Goal: Information Seeking & Learning: Understand process/instructions

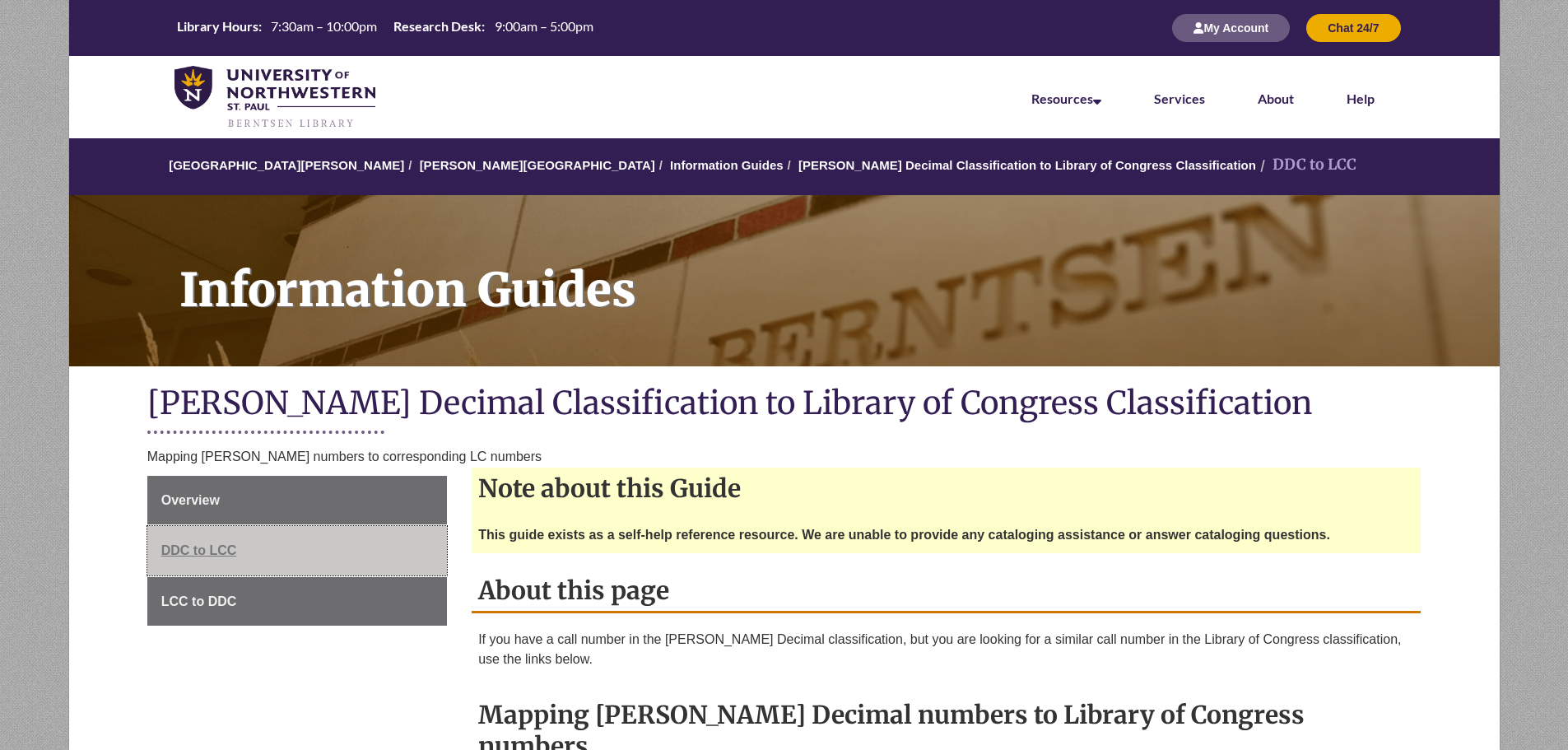
click at [196, 551] on span "DDC to LCC" at bounding box center [199, 550] width 76 height 14
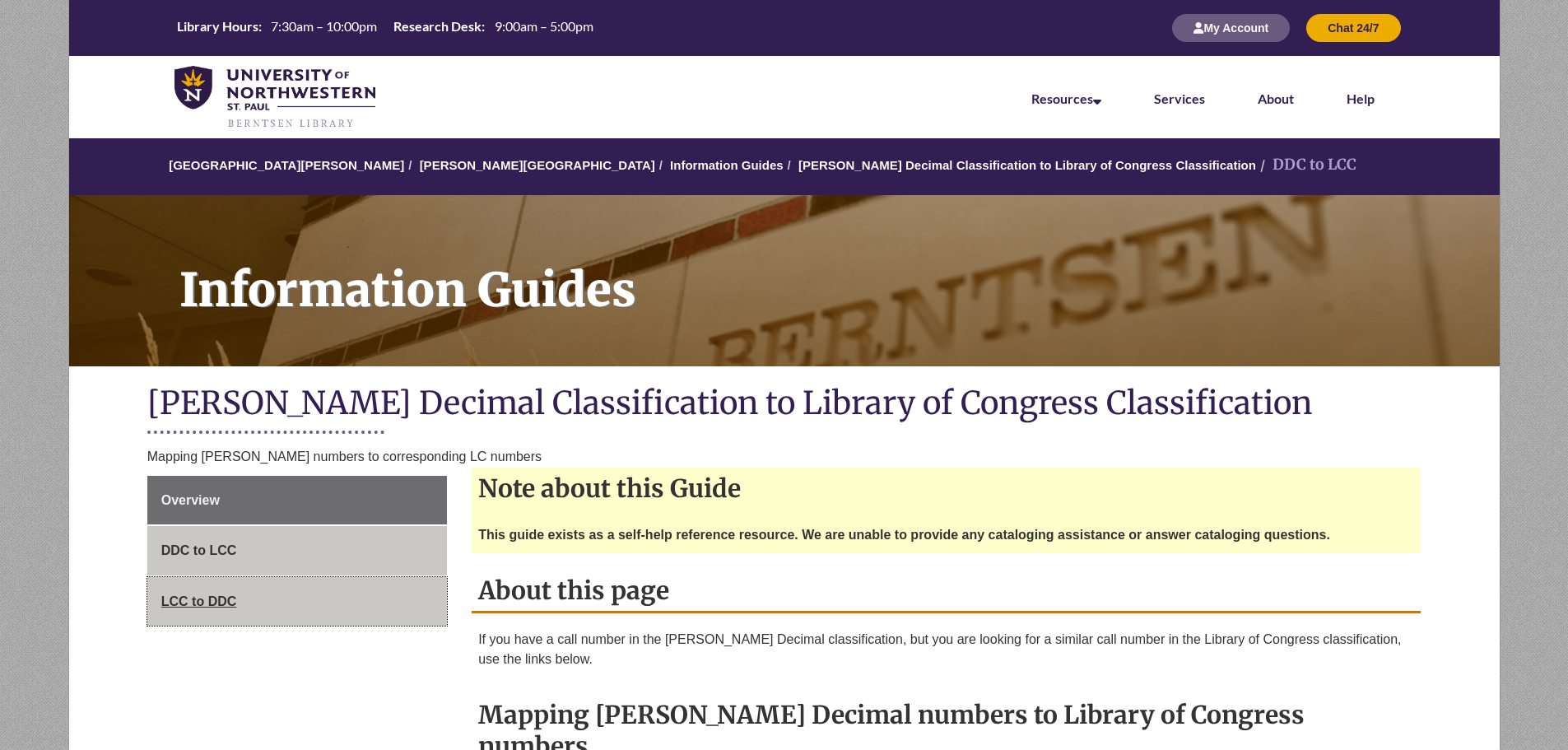
click at [196, 603] on span "LCC to DDC" at bounding box center [199, 601] width 76 height 14
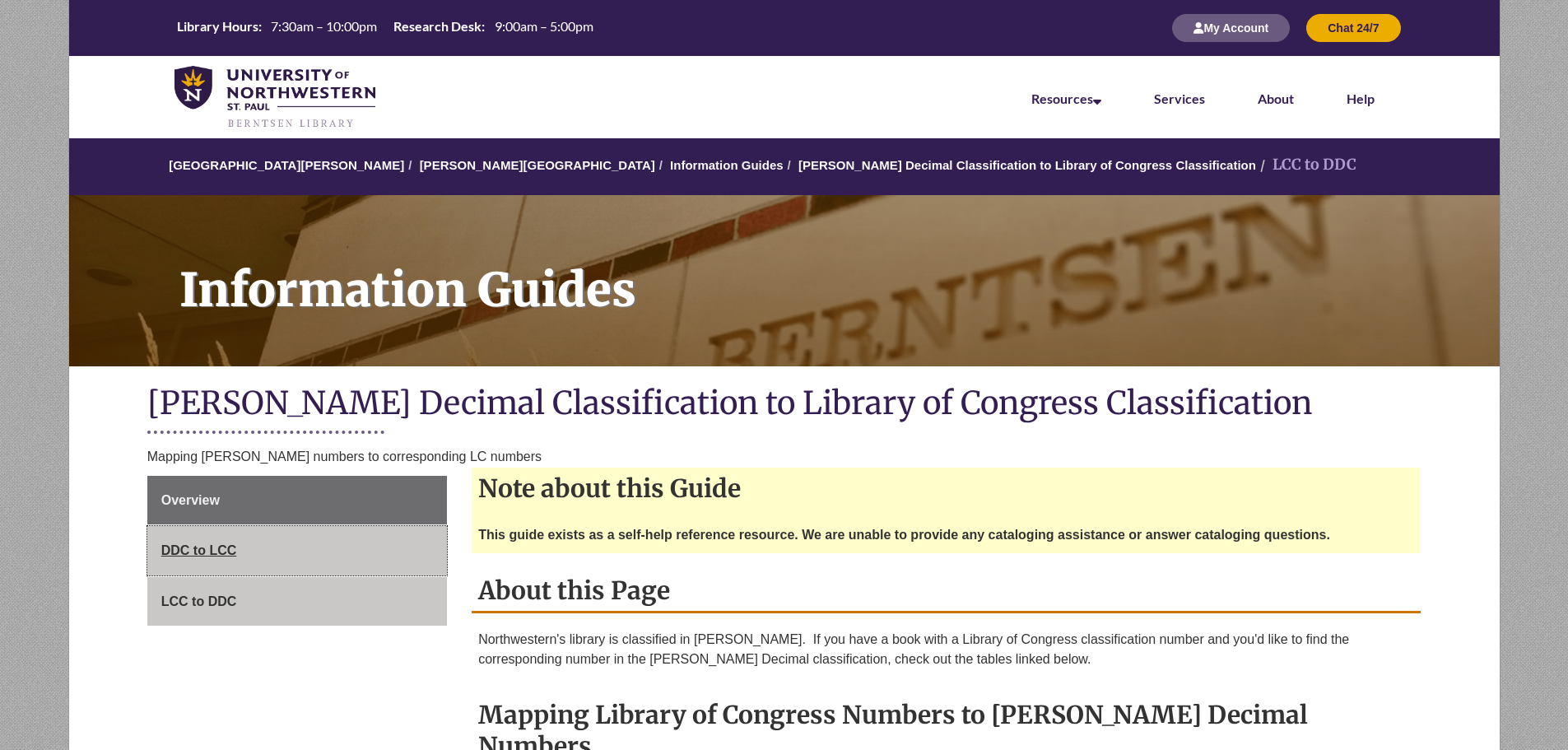
click at [182, 547] on span "DDC to LCC" at bounding box center [199, 550] width 76 height 14
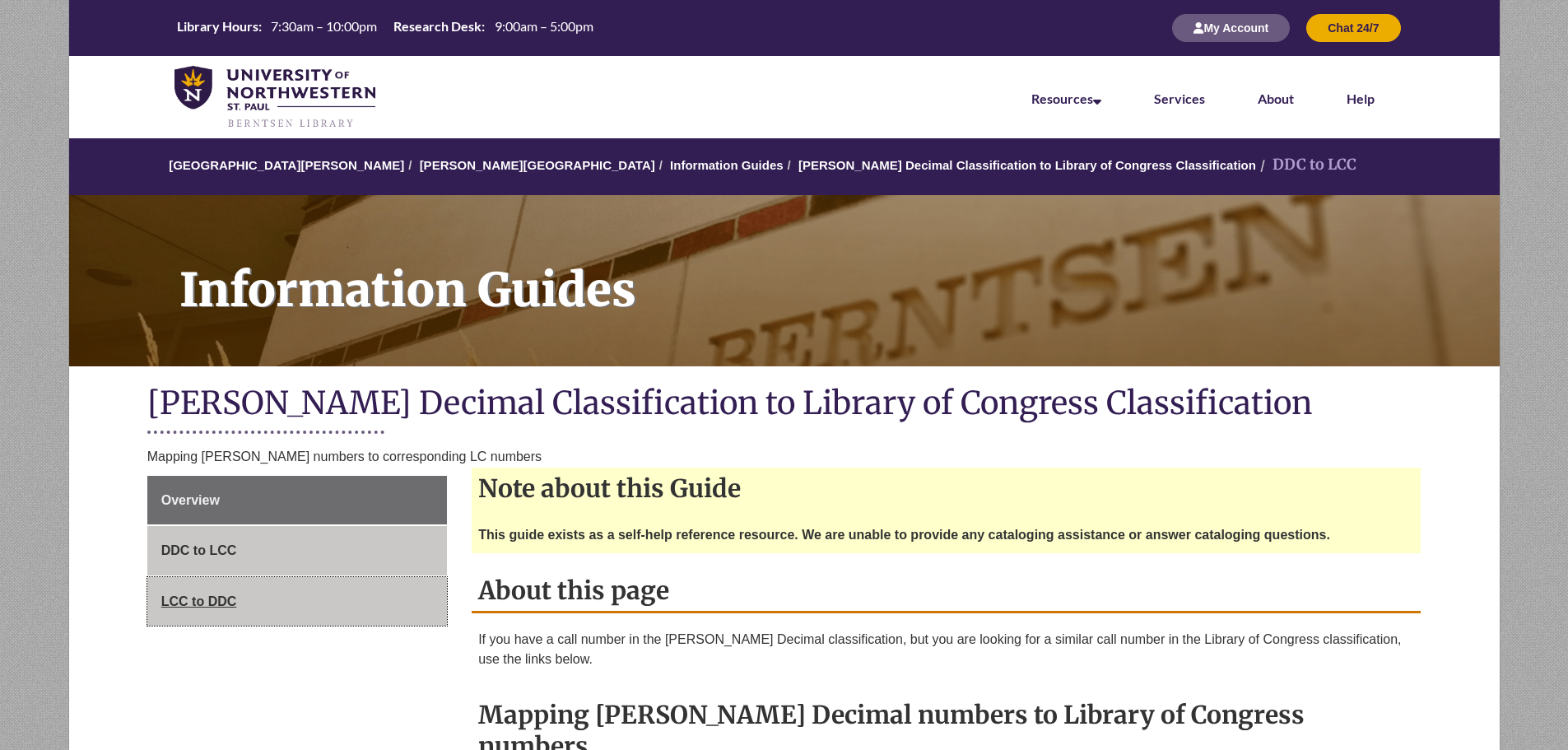
click at [189, 605] on span "LCC to DDC" at bounding box center [199, 601] width 76 height 14
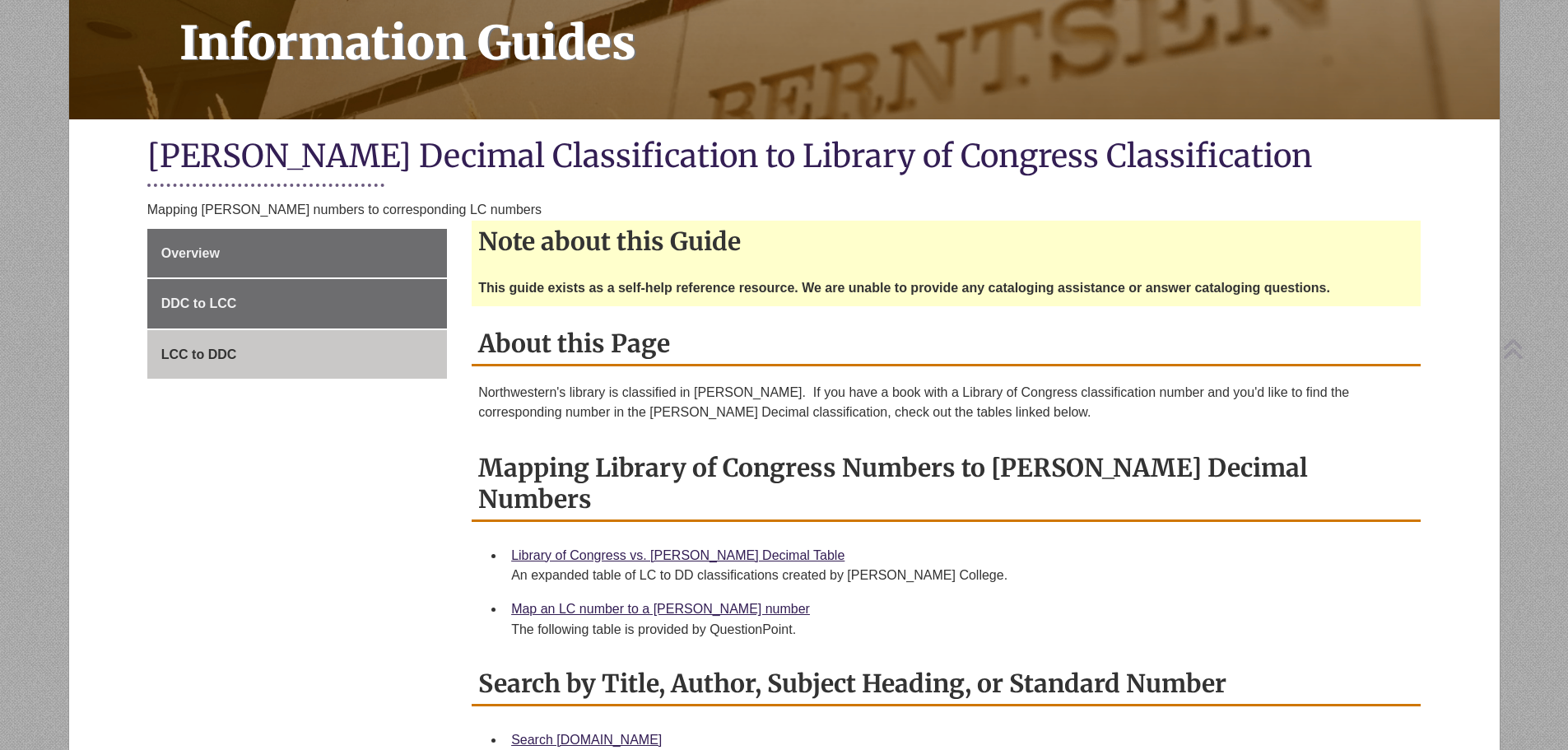
scroll to position [329, 0]
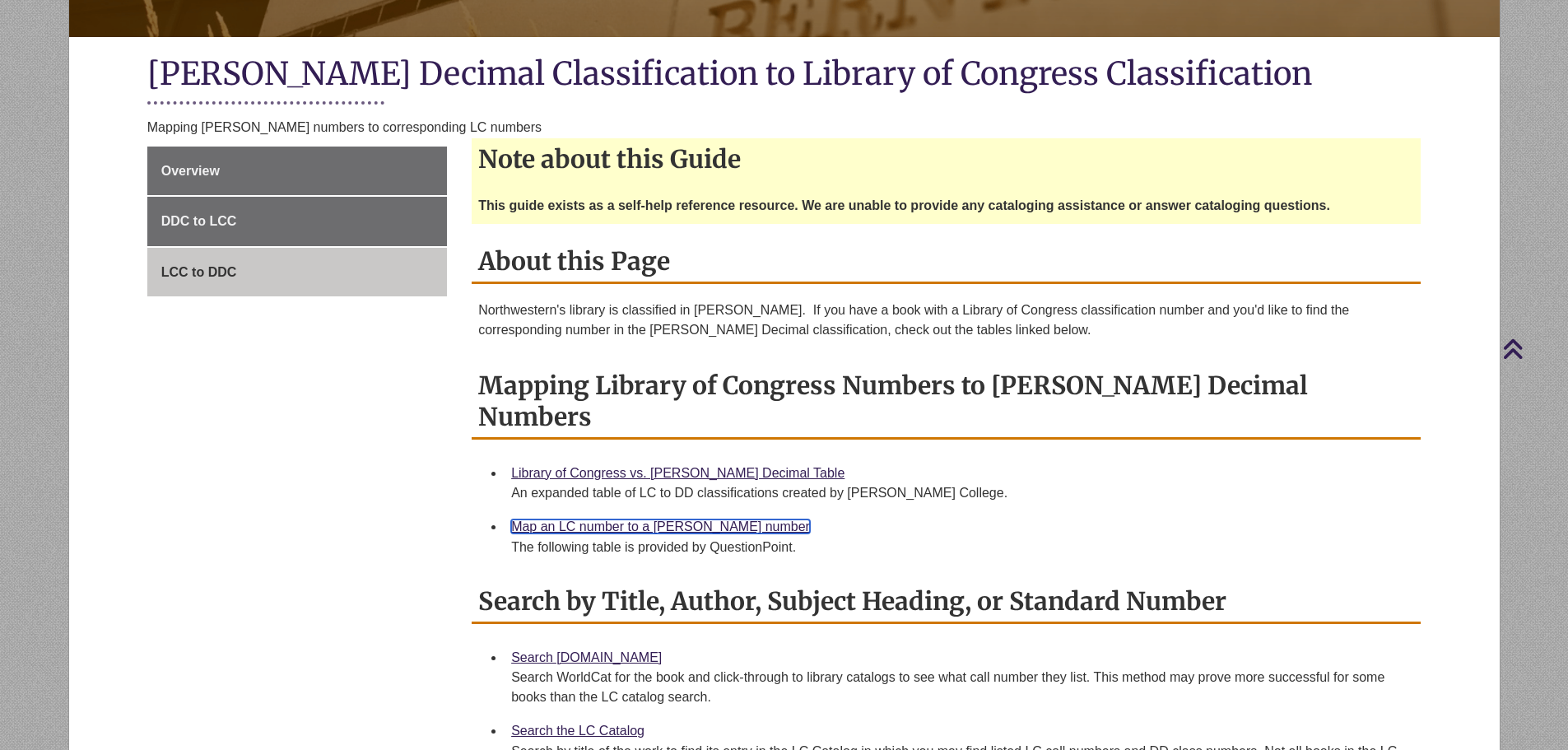
click at [603, 520] on link "Map an LC number to a Dewey number" at bounding box center [660, 526] width 299 height 14
